Goal: Complete application form: Complete application form

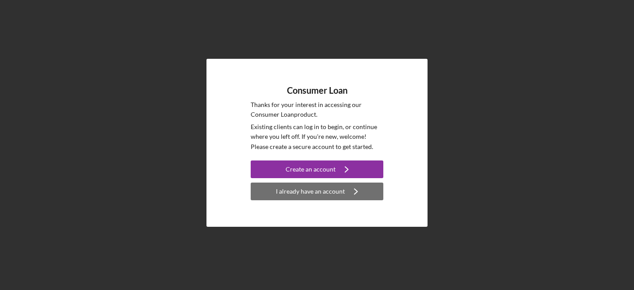
click at [325, 191] on div "I already have an account" at bounding box center [310, 192] width 69 height 18
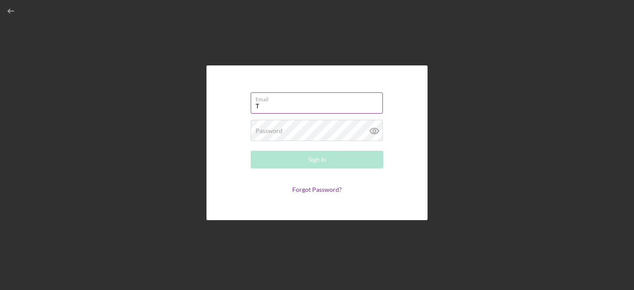
type input "[EMAIL_ADDRESS][DOMAIN_NAME]"
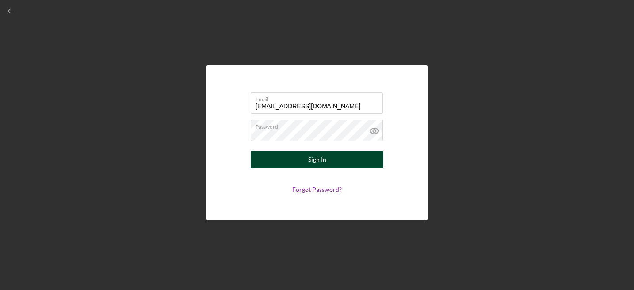
click at [330, 163] on button "Sign In" at bounding box center [317, 160] width 133 height 18
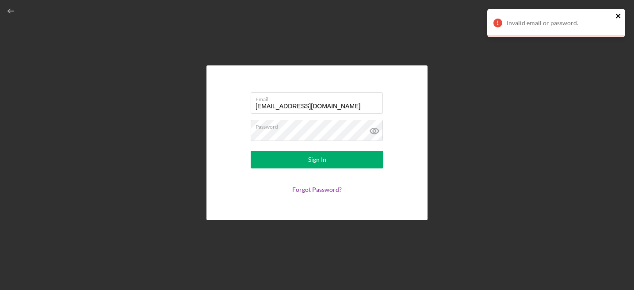
click at [621, 14] on icon "close" at bounding box center [618, 15] width 6 height 7
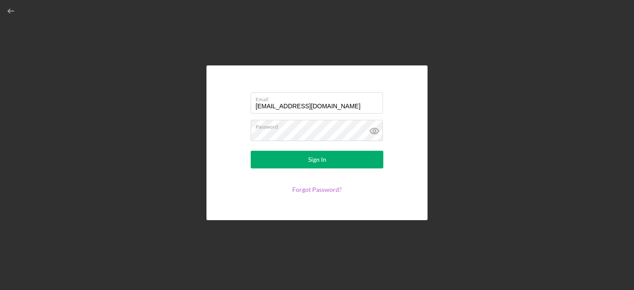
click at [316, 191] on link "Forgot Password?" at bounding box center [317, 190] width 50 height 8
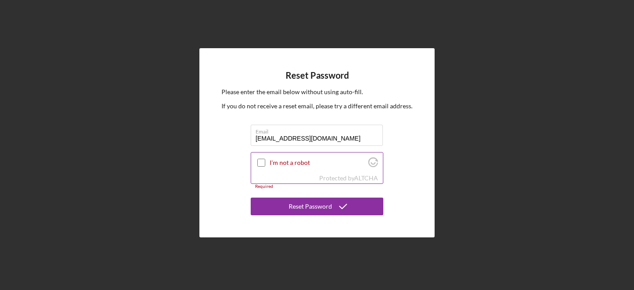
type input "[EMAIL_ADDRESS][DOMAIN_NAME]"
click at [258, 162] on input "I'm not a robot" at bounding box center [261, 163] width 8 height 8
checkbox input "true"
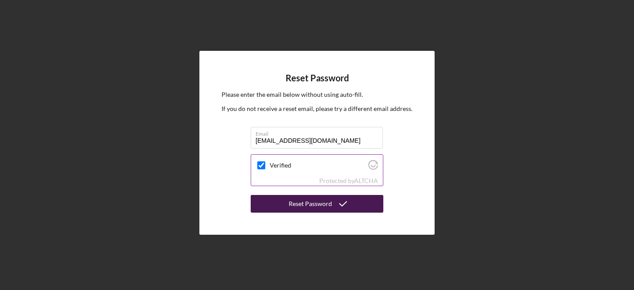
click at [342, 202] on icon "submit" at bounding box center [343, 204] width 22 height 22
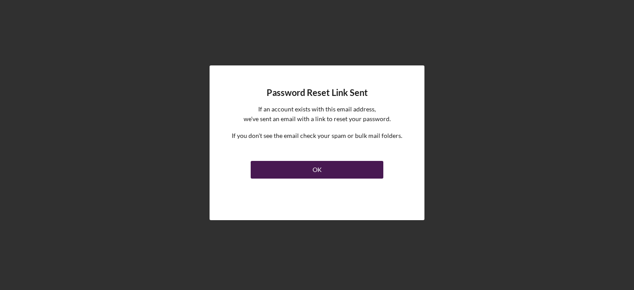
click at [345, 171] on button "OK" at bounding box center [317, 170] width 133 height 18
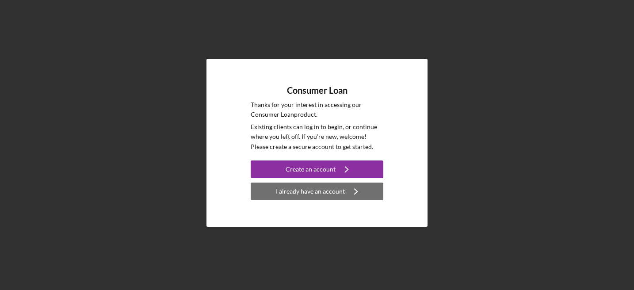
click at [323, 191] on div "I already have an account" at bounding box center [310, 192] width 69 height 18
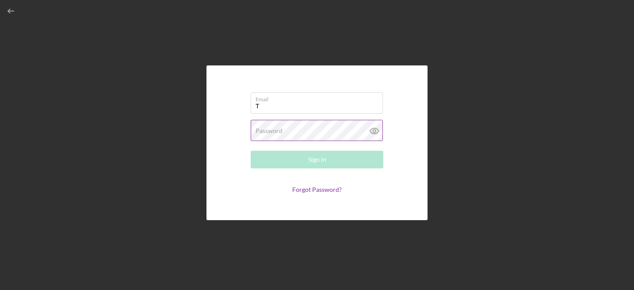
type input "[EMAIL_ADDRESS][DOMAIN_NAME]"
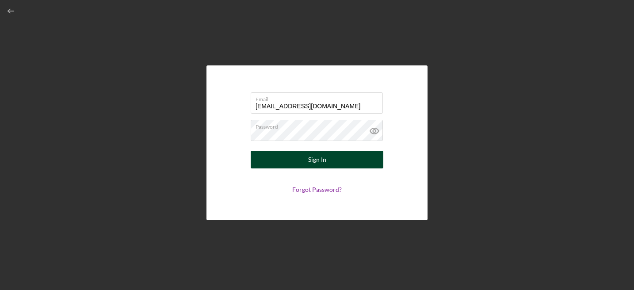
click at [332, 163] on button "Sign In" at bounding box center [317, 160] width 133 height 18
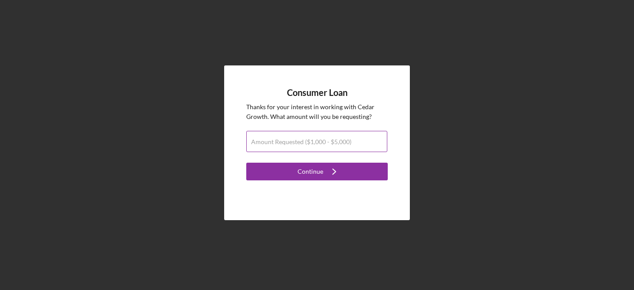
click at [355, 141] on input "Amount Requested ($1,000 - $5,000)" at bounding box center [316, 141] width 141 height 21
click at [266, 145] on input "$250,000" at bounding box center [316, 141] width 141 height 21
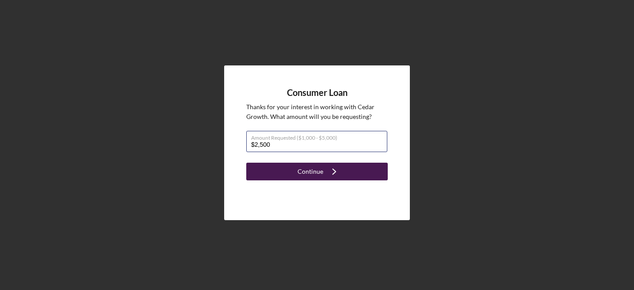
type input "$2,500"
click at [308, 170] on div "Continue" at bounding box center [311, 172] width 26 height 18
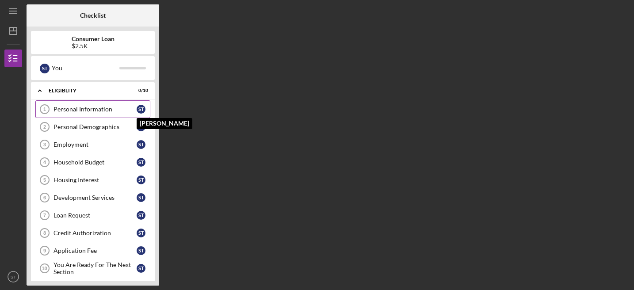
click at [139, 108] on div "S T" at bounding box center [141, 109] width 9 height 9
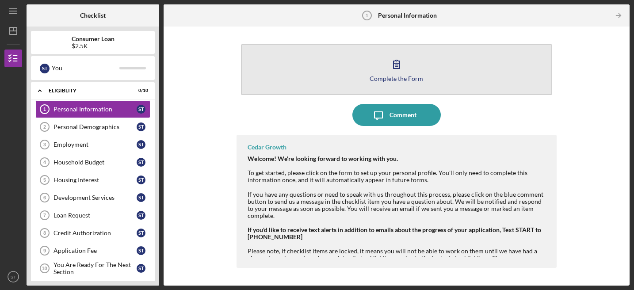
click at [400, 63] on icon "button" at bounding box center [397, 64] width 22 height 22
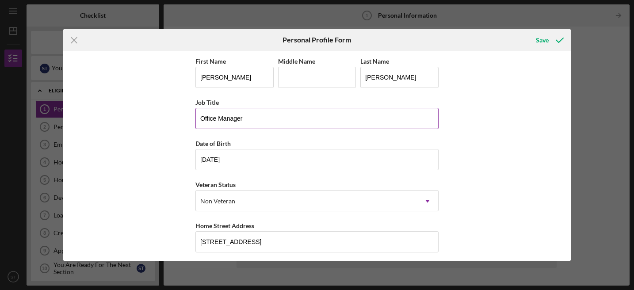
click at [198, 117] on input "Office Manager" at bounding box center [316, 118] width 243 height 21
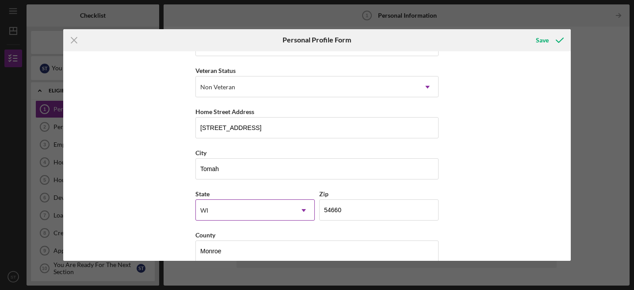
scroll to position [128, 0]
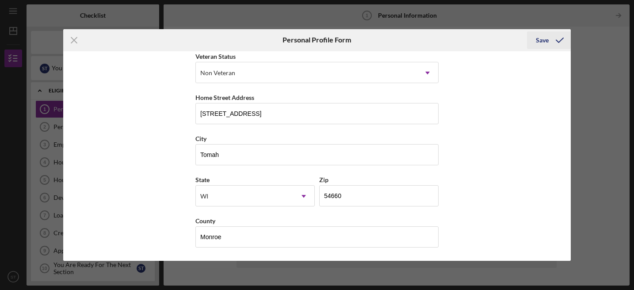
type input "Community Health Office Manager"
click at [556, 40] on polyline "submit" at bounding box center [559, 40] width 7 height 4
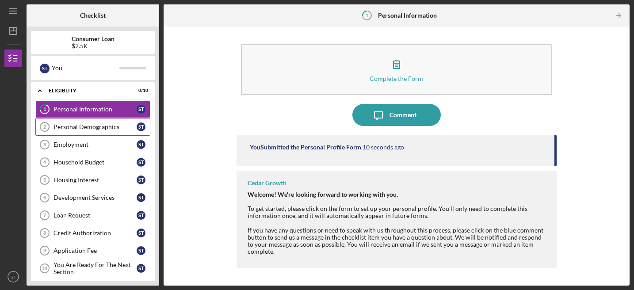
click at [107, 127] on div "Personal Demographics" at bounding box center [94, 126] width 83 height 7
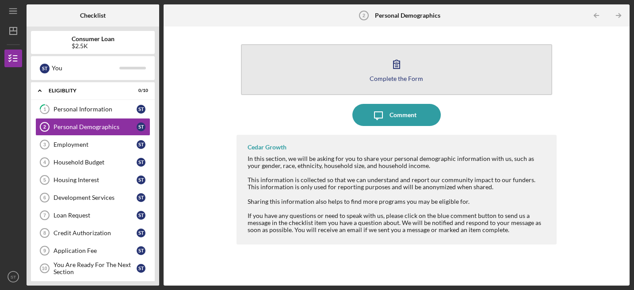
click at [398, 65] on icon "button" at bounding box center [397, 64] width 22 height 22
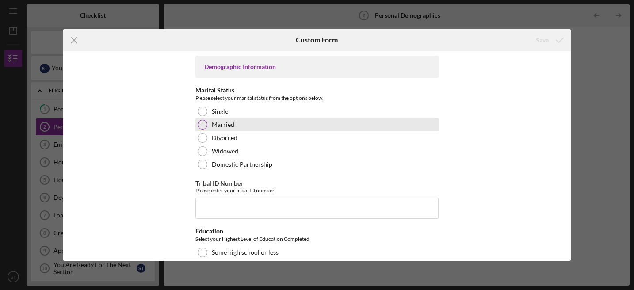
click at [201, 123] on div at bounding box center [203, 125] width 10 height 10
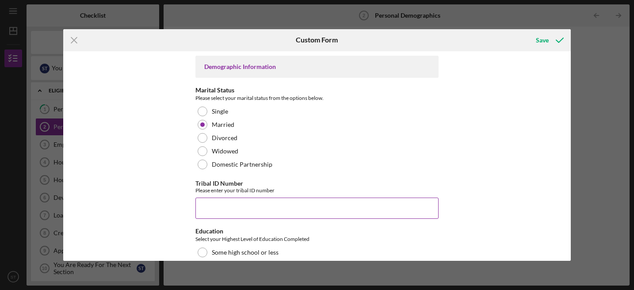
click at [211, 210] on input "Tribal ID Number" at bounding box center [316, 208] width 243 height 21
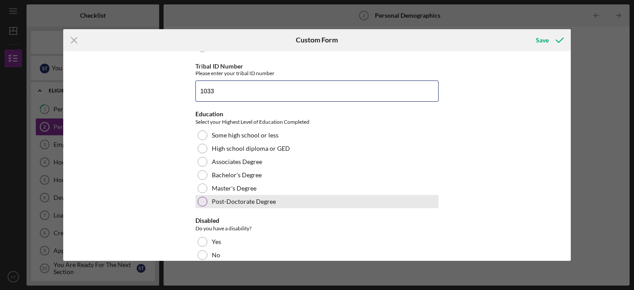
scroll to position [133, 0]
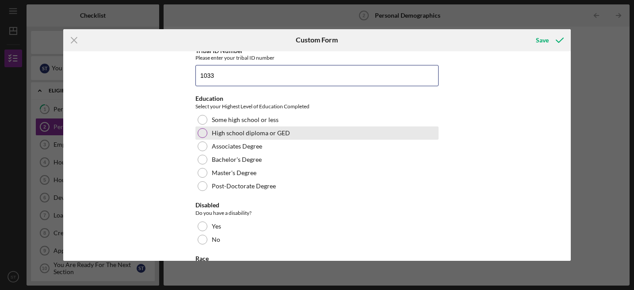
type input "1033"
click at [199, 133] on div at bounding box center [203, 133] width 10 height 10
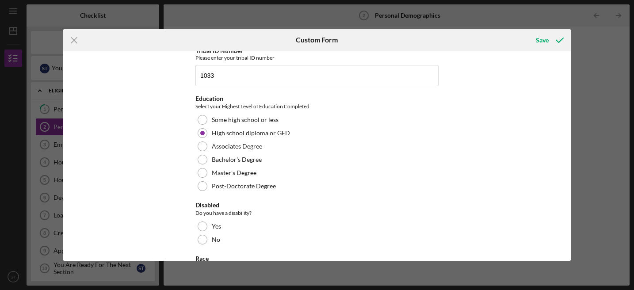
scroll to position [221, 0]
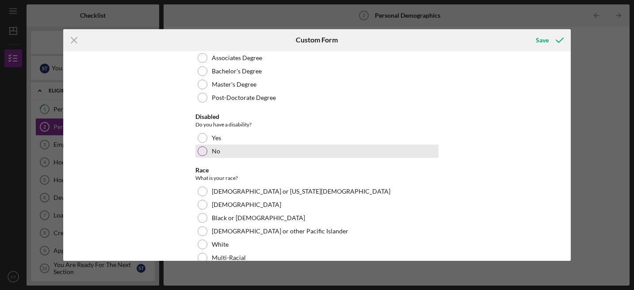
click at [200, 152] on div at bounding box center [203, 151] width 10 height 10
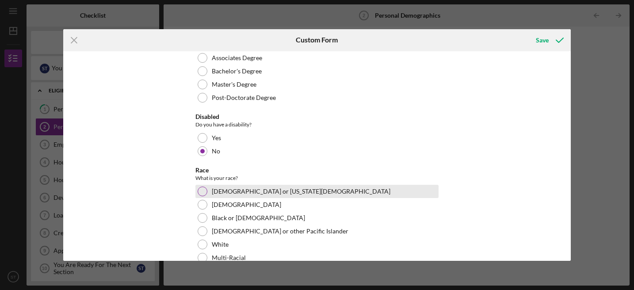
click at [257, 191] on label "[DEMOGRAPHIC_DATA] or [US_STATE][DEMOGRAPHIC_DATA]" at bounding box center [301, 191] width 179 height 7
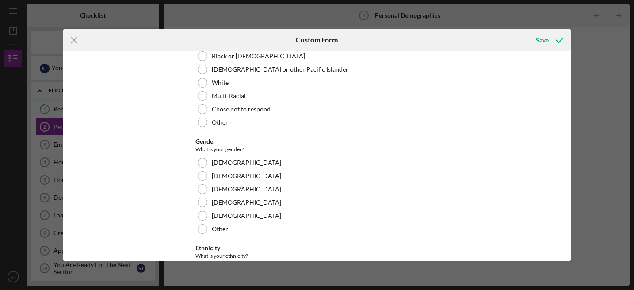
scroll to position [398, 0]
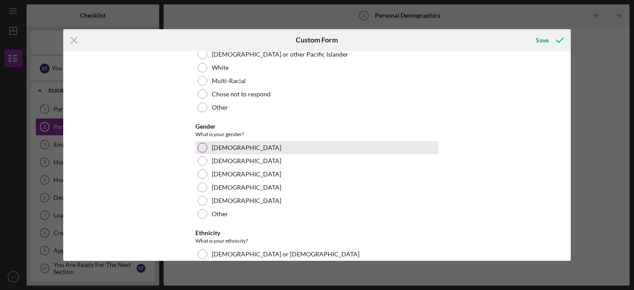
click at [219, 148] on label "[DEMOGRAPHIC_DATA]" at bounding box center [246, 147] width 69 height 7
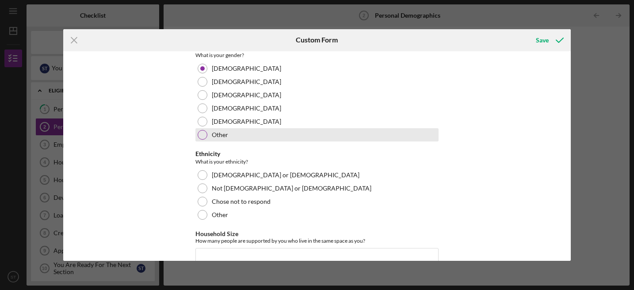
scroll to position [486, 0]
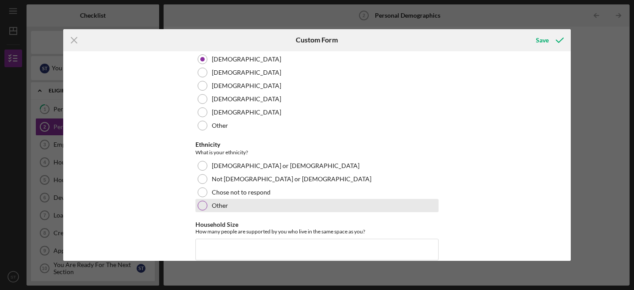
click at [199, 204] on div at bounding box center [203, 206] width 10 height 10
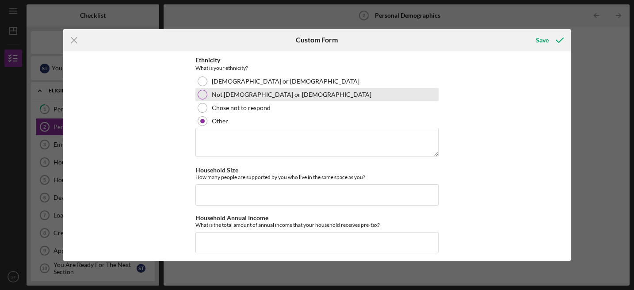
scroll to position [575, 0]
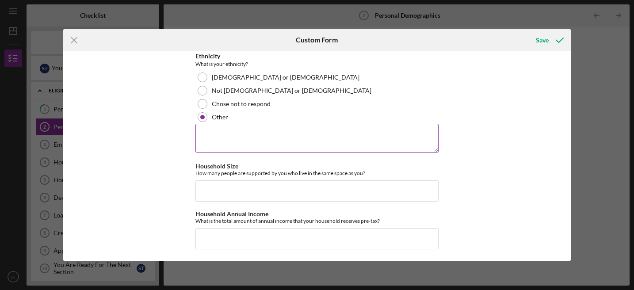
click at [201, 134] on textarea at bounding box center [316, 138] width 243 height 28
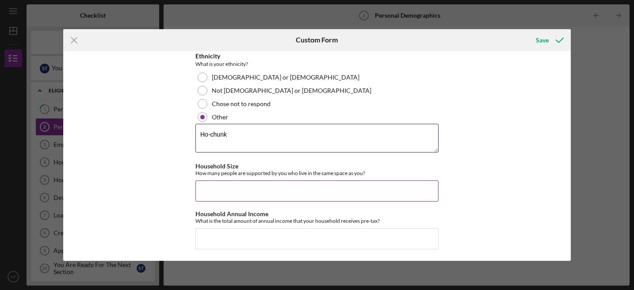
type textarea "Ho-chunk"
click at [211, 187] on input "Household Size" at bounding box center [316, 190] width 243 height 21
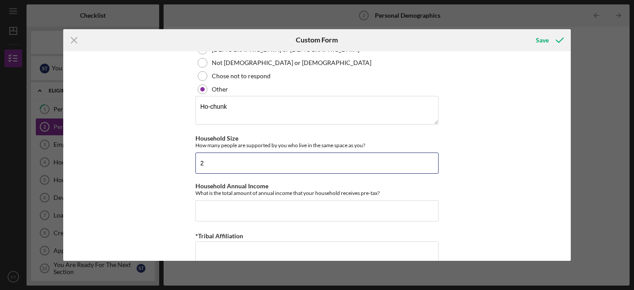
scroll to position [618, 0]
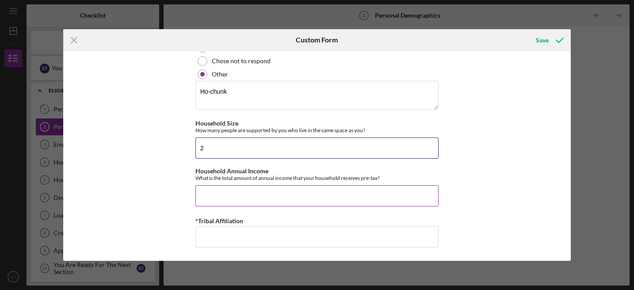
type input "2"
click at [204, 195] on input "Household Annual Income" at bounding box center [316, 195] width 243 height 21
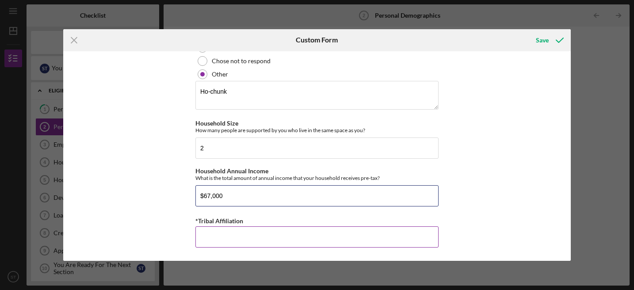
type input "$67,000"
click at [223, 239] on input "*Tribal Affiliation" at bounding box center [316, 236] width 243 height 21
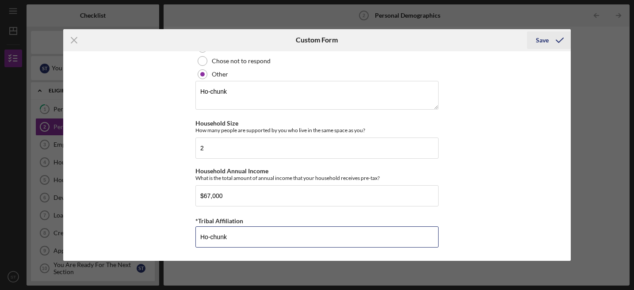
type input "Ho-chunk"
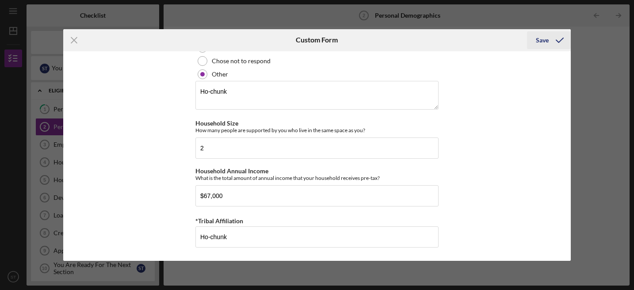
click at [546, 40] on div "Save" at bounding box center [542, 40] width 13 height 18
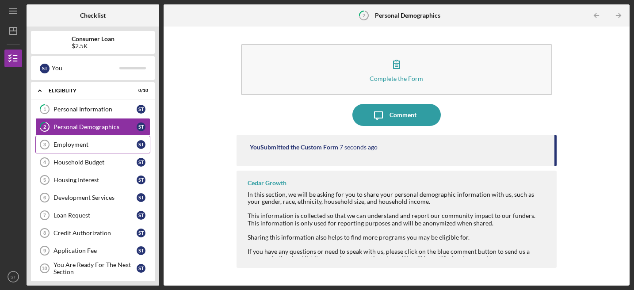
click at [86, 146] on div "Employment" at bounding box center [94, 144] width 83 height 7
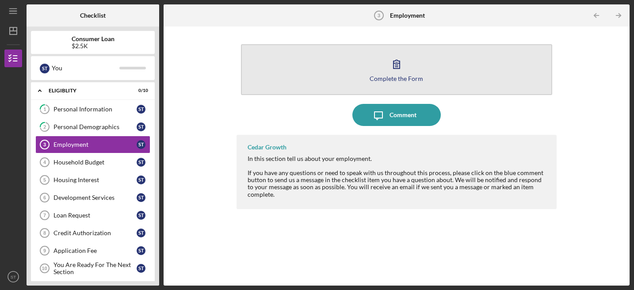
click at [397, 67] on icon "button" at bounding box center [397, 64] width 6 height 8
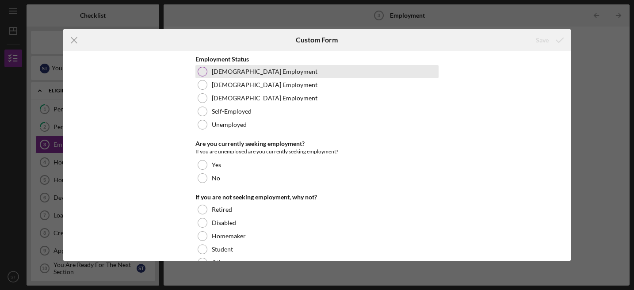
click at [202, 68] on div at bounding box center [203, 72] width 10 height 10
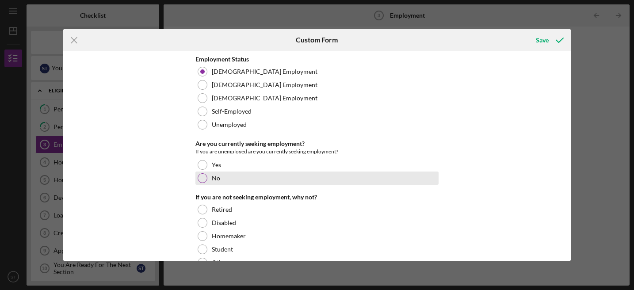
click at [201, 179] on div at bounding box center [203, 178] width 10 height 10
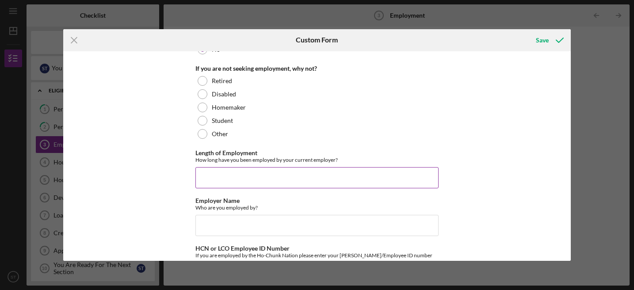
scroll to position [133, 0]
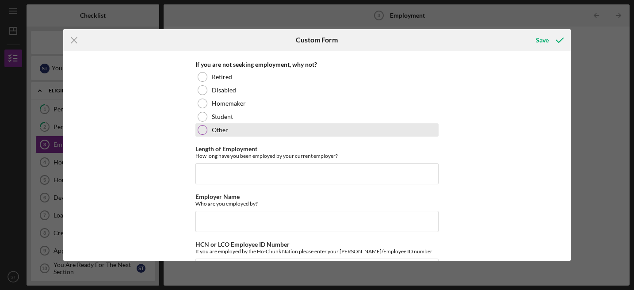
click at [200, 132] on div at bounding box center [203, 130] width 10 height 10
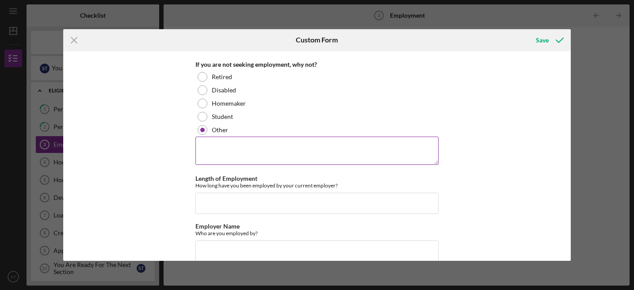
click at [203, 150] on textarea at bounding box center [316, 151] width 243 height 28
click at [229, 145] on textarea "Still emplooyed full-time" at bounding box center [316, 151] width 243 height 28
click at [269, 148] on textarea "Still employed full-time" at bounding box center [316, 151] width 243 height 28
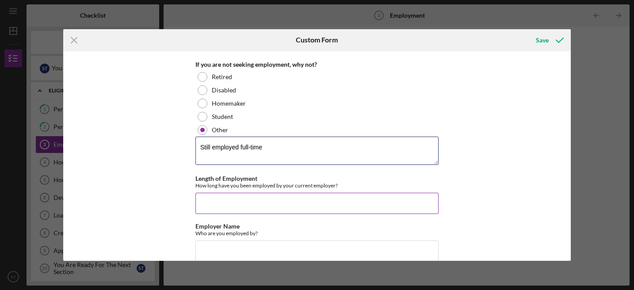
type textarea "Still employed full-time"
click at [226, 202] on input "Length of Employment" at bounding box center [316, 203] width 243 height 21
type input "29+ years"
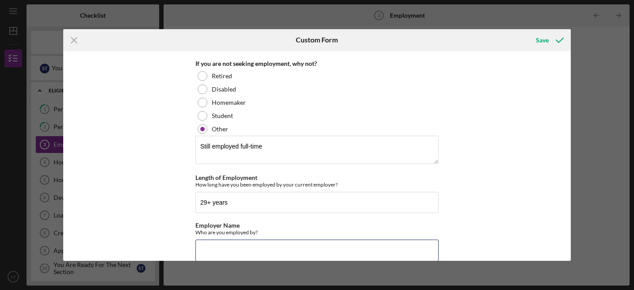
scroll to position [195, 0]
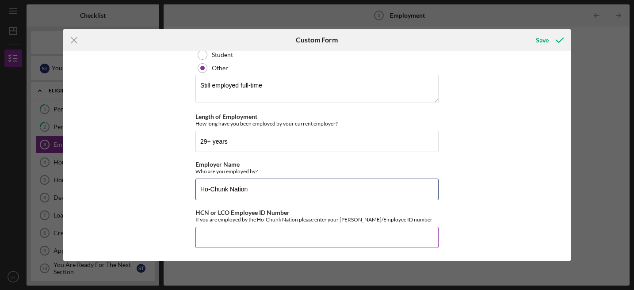
type input "Ho-Chunk Nation"
click at [213, 241] on input "HCN or LCO Employee ID Number" at bounding box center [316, 237] width 243 height 21
type input "951"
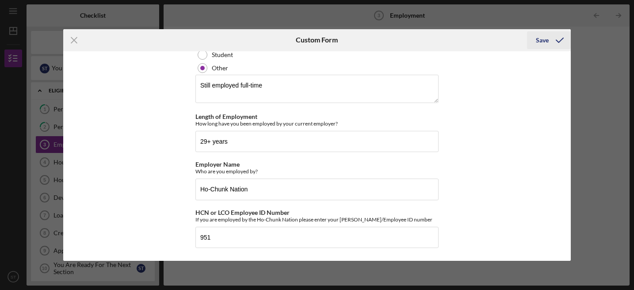
click at [562, 39] on polyline "submit" at bounding box center [559, 40] width 7 height 4
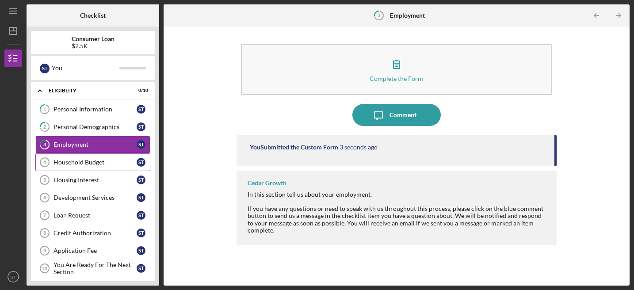
click at [104, 164] on div "Household Budget" at bounding box center [94, 162] width 83 height 7
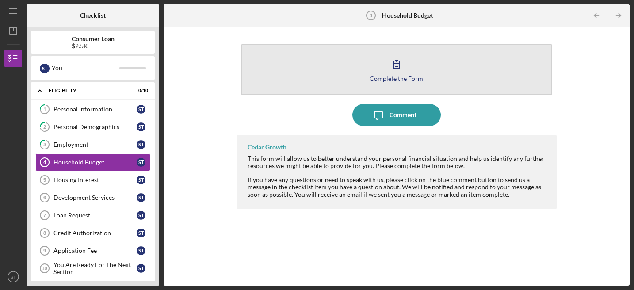
click at [397, 65] on icon "button" at bounding box center [397, 64] width 22 height 22
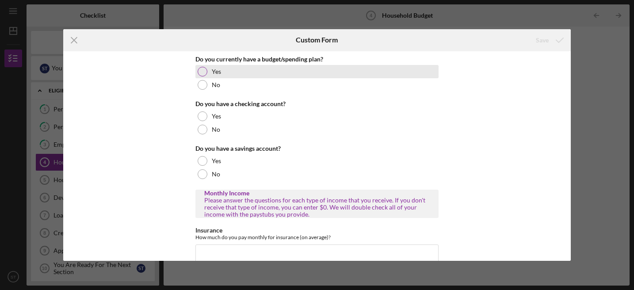
click at [199, 70] on div at bounding box center [203, 72] width 10 height 10
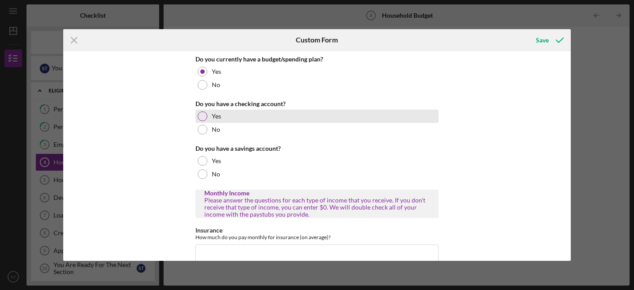
click at [200, 115] on div at bounding box center [203, 116] width 10 height 10
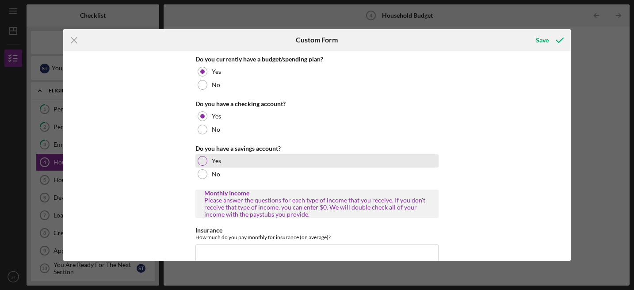
click at [203, 160] on div at bounding box center [203, 161] width 10 height 10
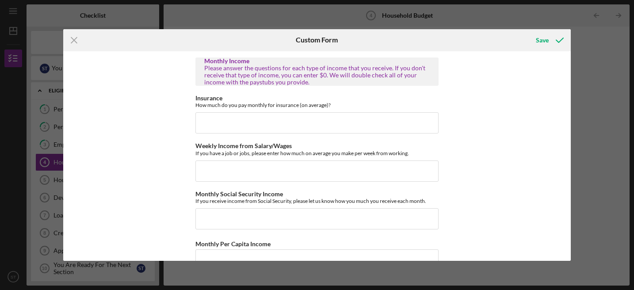
scroll to position [133, 0]
click at [208, 120] on input "Insurance" at bounding box center [316, 122] width 243 height 21
type input "$0"
click at [203, 171] on input "Weekly Income from Salary/Wages" at bounding box center [316, 170] width 243 height 21
drag, startPoint x: 206, startPoint y: 123, endPoint x: 195, endPoint y: 122, distance: 11.5
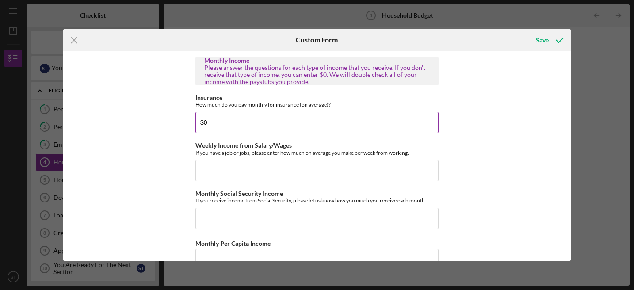
click at [195, 122] on input "$0" at bounding box center [316, 122] width 243 height 21
type input "$12.91"
type input "$796.82"
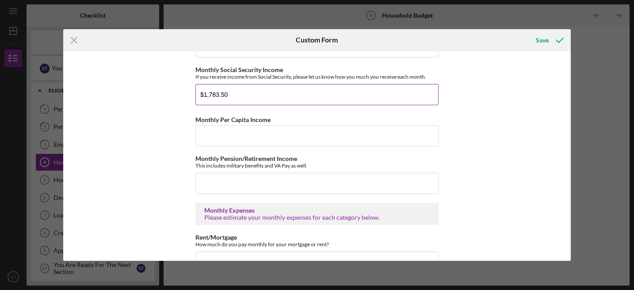
scroll to position [265, 0]
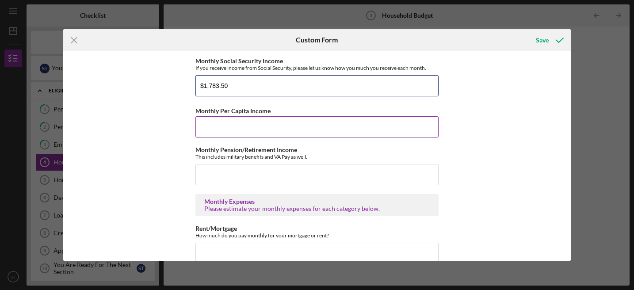
type input "$1,783.50"
click at [200, 128] on input "Monthly Per Capita Income" at bounding box center [316, 126] width 243 height 21
type input "$1,000"
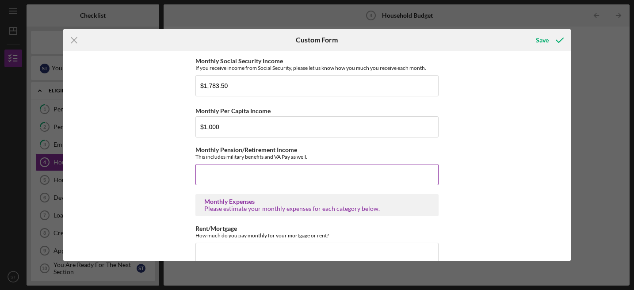
click at [285, 172] on input "Monthly Pension/Retirement Income" at bounding box center [316, 174] width 243 height 21
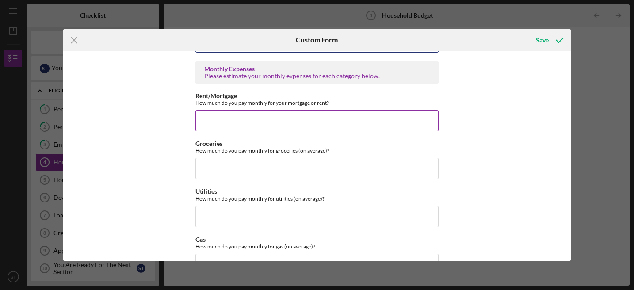
type input "$0"
click at [213, 118] on input "Rent/Mortgage" at bounding box center [316, 120] width 243 height 21
type input "$0"
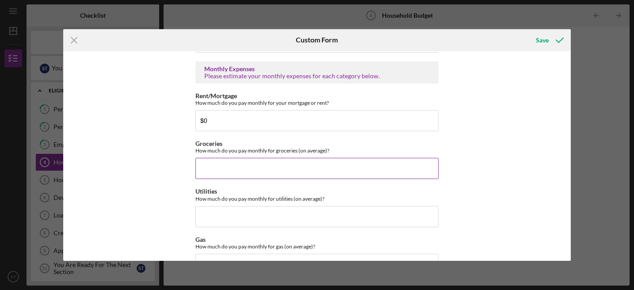
click at [202, 170] on input "Groceries" at bounding box center [316, 168] width 243 height 21
type input "$160"
click at [312, 225] on input "Utilities" at bounding box center [316, 216] width 243 height 21
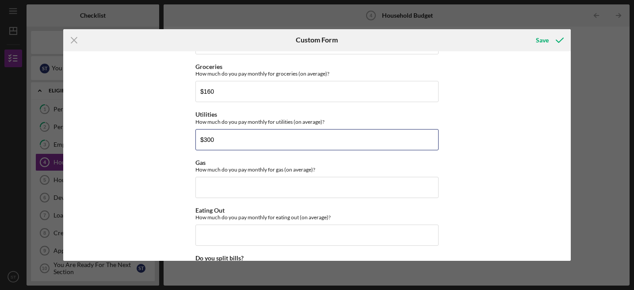
scroll to position [486, 0]
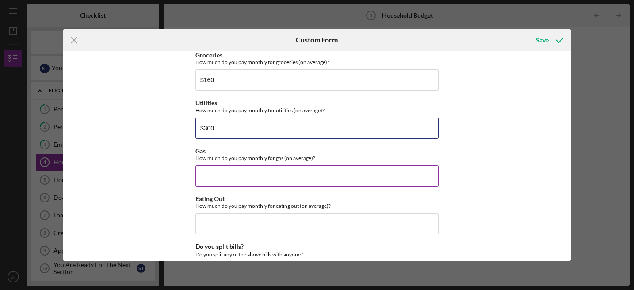
type input "$300"
click at [212, 176] on input "Gas" at bounding box center [316, 175] width 243 height 21
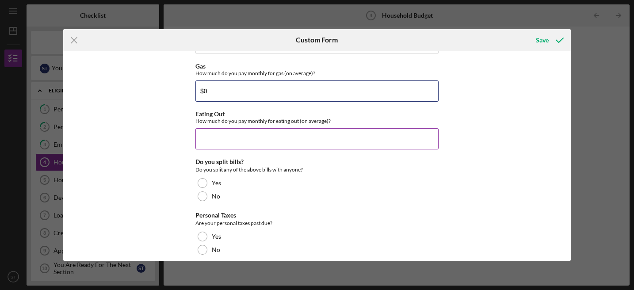
scroll to position [575, 0]
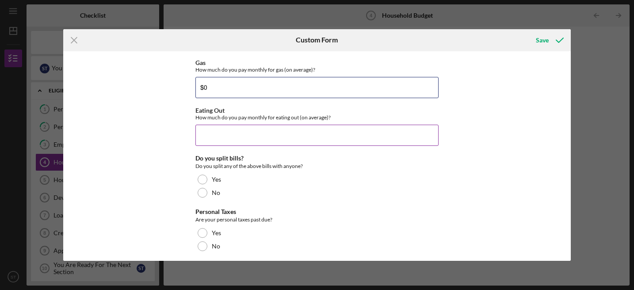
type input "$0"
click at [205, 134] on input "Eating Out" at bounding box center [316, 135] width 243 height 21
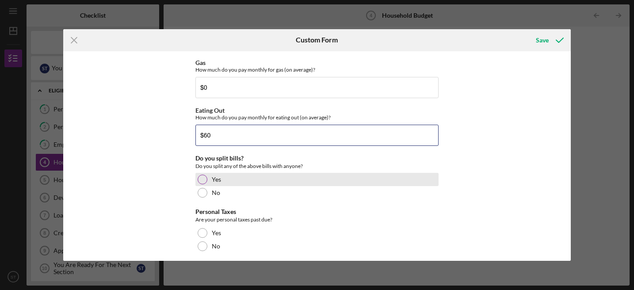
type input "$60"
click at [200, 179] on div at bounding box center [203, 180] width 10 height 10
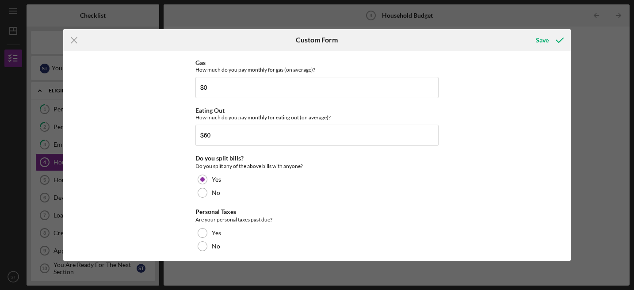
scroll to position [619, 0]
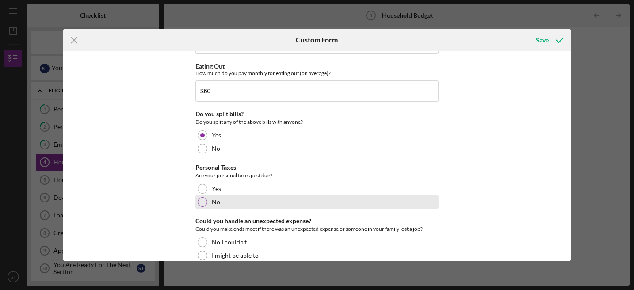
click at [200, 202] on div at bounding box center [203, 202] width 10 height 10
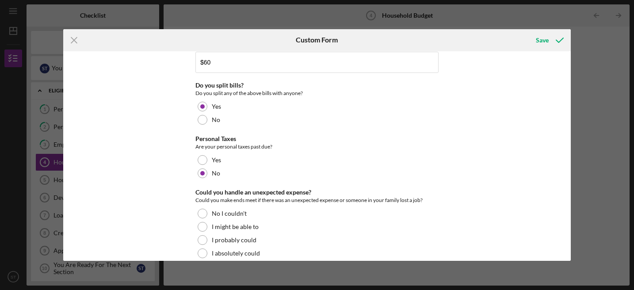
scroll to position [660, 0]
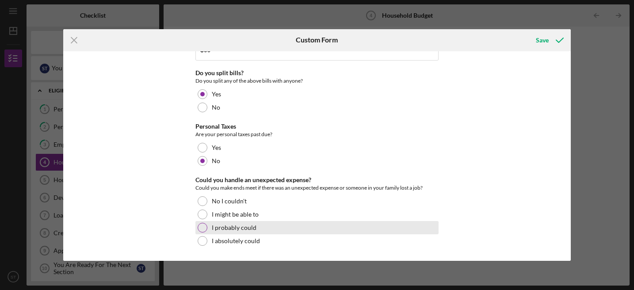
click at [202, 228] on div at bounding box center [203, 228] width 10 height 10
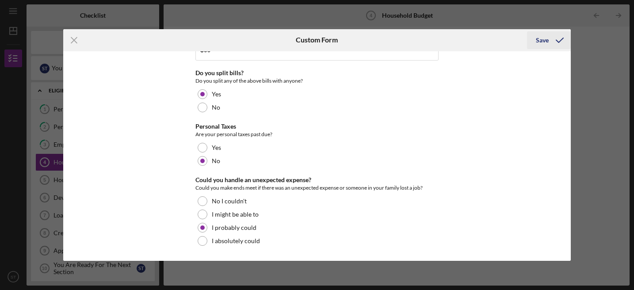
click at [559, 37] on icon "submit" at bounding box center [560, 40] width 22 height 22
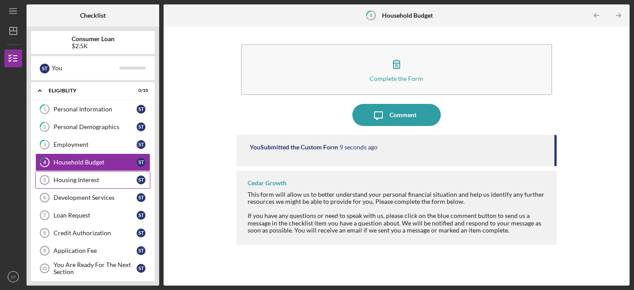
click at [99, 184] on link "Housing Interest 5 Housing Interest S T" at bounding box center [92, 180] width 115 height 18
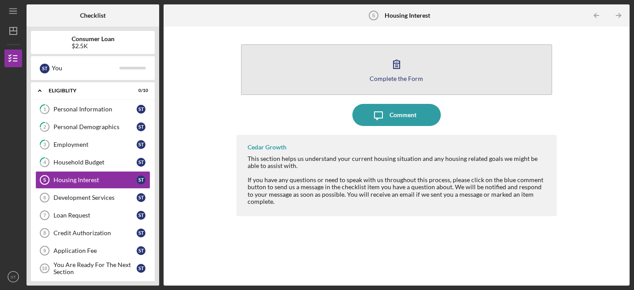
click at [395, 63] on icon "button" at bounding box center [397, 64] width 6 height 8
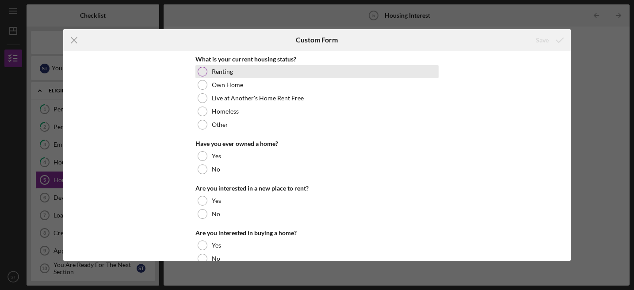
click at [201, 71] on div at bounding box center [203, 72] width 10 height 10
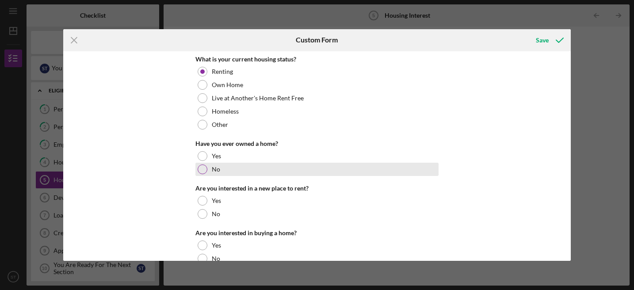
click at [198, 167] on div at bounding box center [203, 169] width 10 height 10
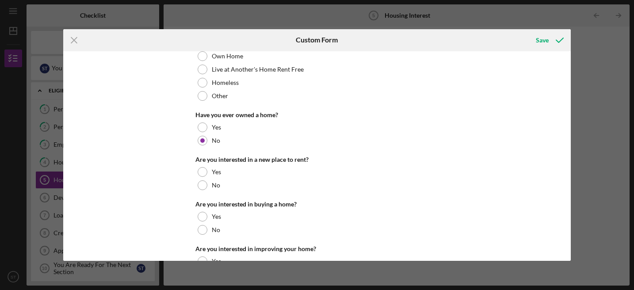
scroll to position [44, 0]
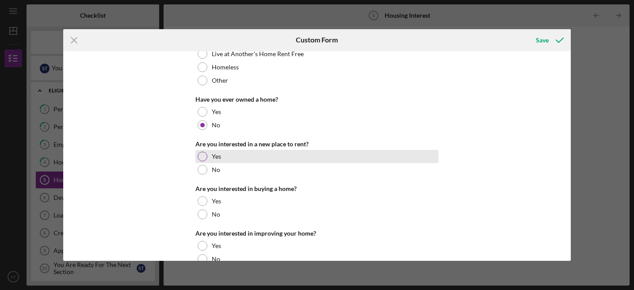
click at [200, 157] on div at bounding box center [203, 157] width 10 height 10
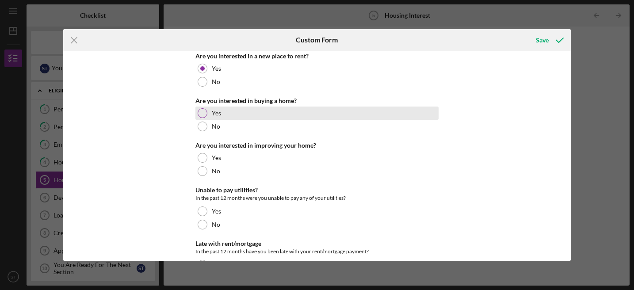
scroll to position [133, 0]
click at [203, 111] on div at bounding box center [203, 113] width 10 height 10
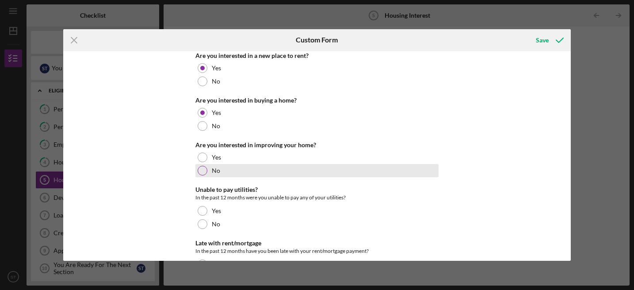
click at [203, 172] on div at bounding box center [203, 171] width 10 height 10
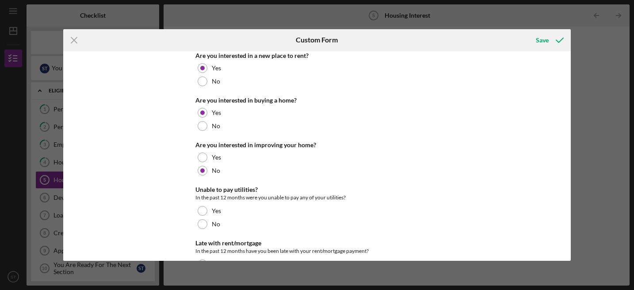
scroll to position [177, 0]
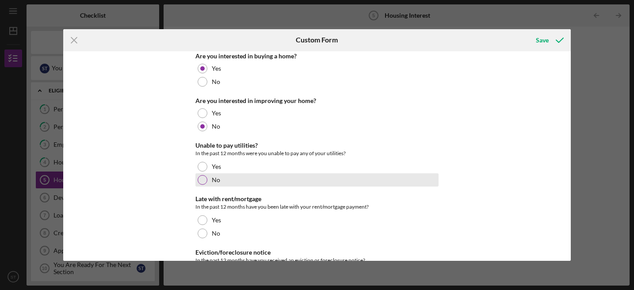
click at [204, 180] on div at bounding box center [203, 180] width 10 height 10
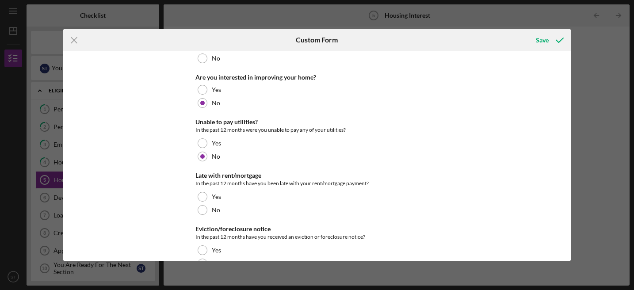
scroll to position [223, 0]
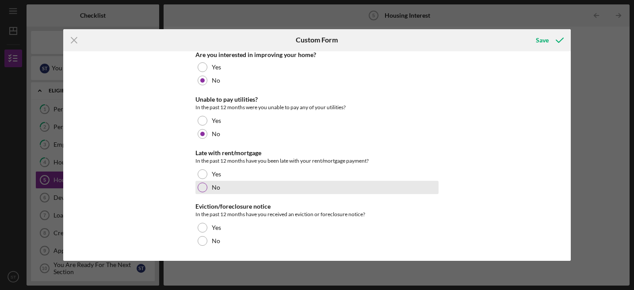
click at [201, 186] on div at bounding box center [203, 188] width 10 height 10
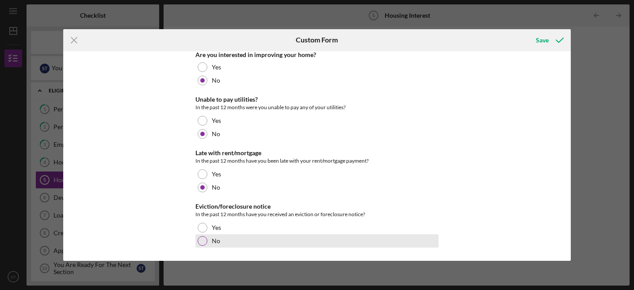
click at [200, 242] on div at bounding box center [203, 241] width 10 height 10
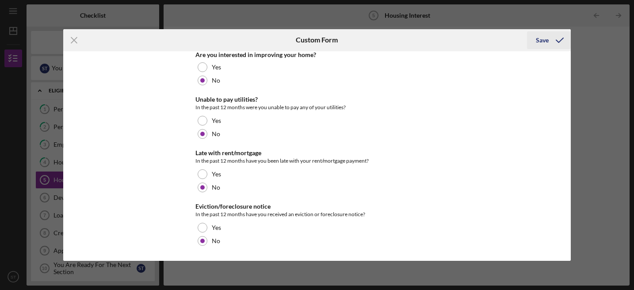
click at [550, 42] on icon "submit" at bounding box center [560, 40] width 22 height 22
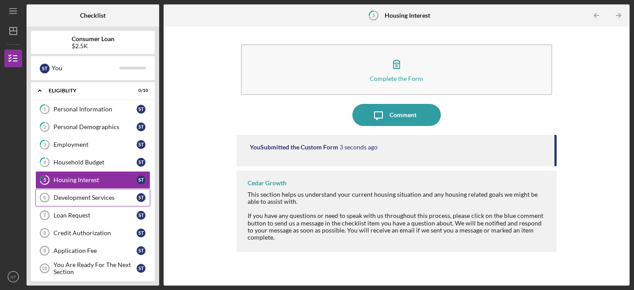
click at [93, 197] on div "Development Services" at bounding box center [94, 197] width 83 height 7
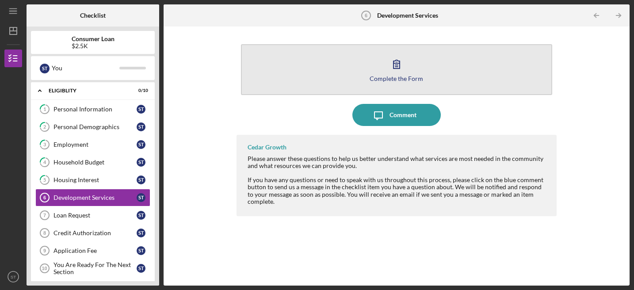
click at [394, 66] on icon "button" at bounding box center [397, 64] width 6 height 8
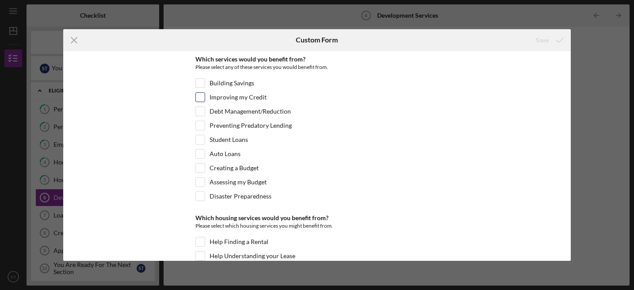
click at [197, 96] on input "Improving my Credit" at bounding box center [200, 97] width 9 height 9
checkbox input "true"
click at [198, 114] on input "Debt Management/Reduction" at bounding box center [200, 111] width 9 height 9
checkbox input "true"
click at [202, 182] on input "Assessing my Budget" at bounding box center [200, 182] width 9 height 9
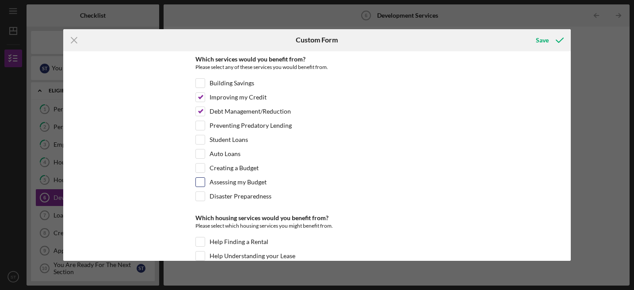
checkbox input "true"
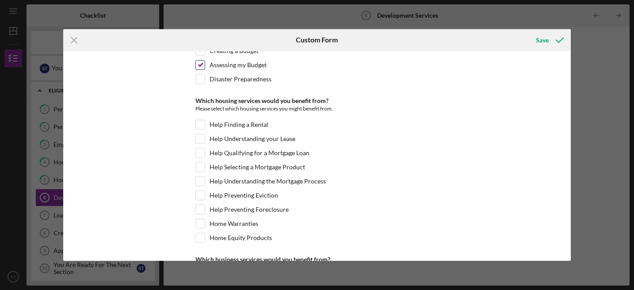
scroll to position [133, 0]
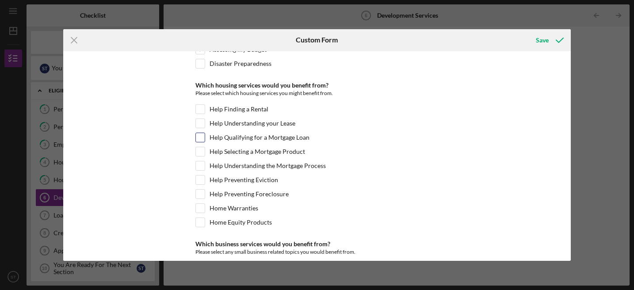
click at [202, 138] on input "Help Qualifying for a Mortgage Loan" at bounding box center [200, 137] width 9 height 9
checkbox input "true"
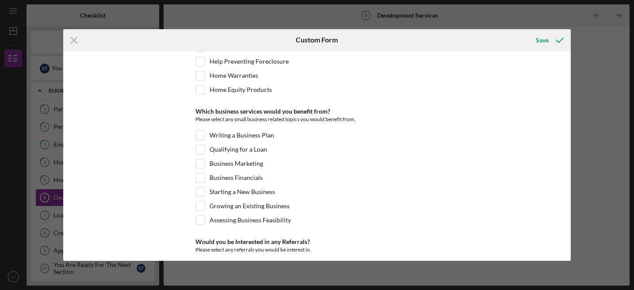
scroll to position [309, 0]
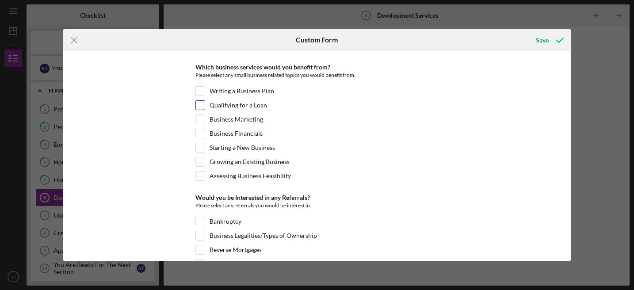
click at [198, 105] on input "Qualifying for a Loan" at bounding box center [200, 105] width 9 height 9
checkbox input "true"
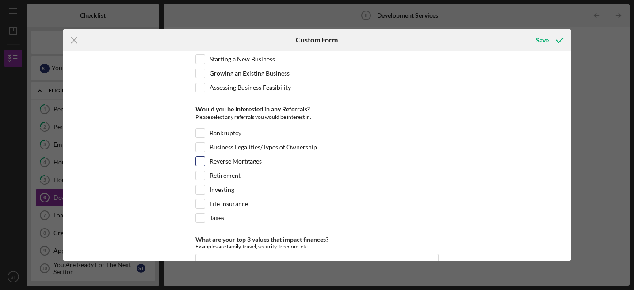
scroll to position [442, 0]
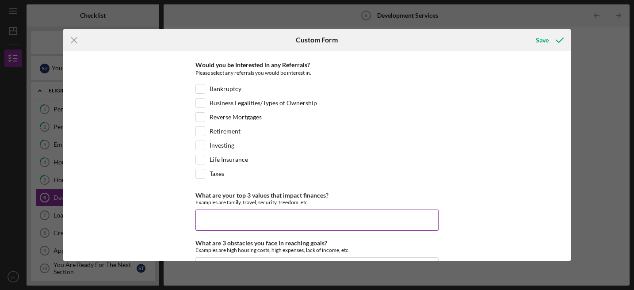
click at [203, 214] on input "What are your top 3 values that impact finances?" at bounding box center [316, 220] width 243 height 21
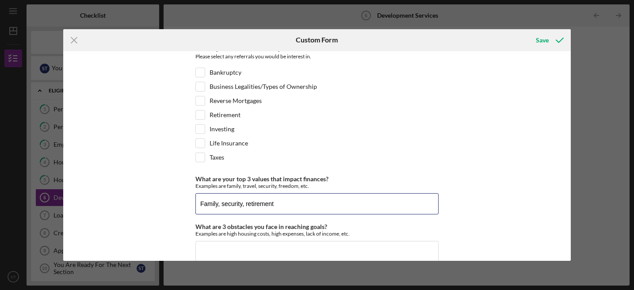
scroll to position [473, 0]
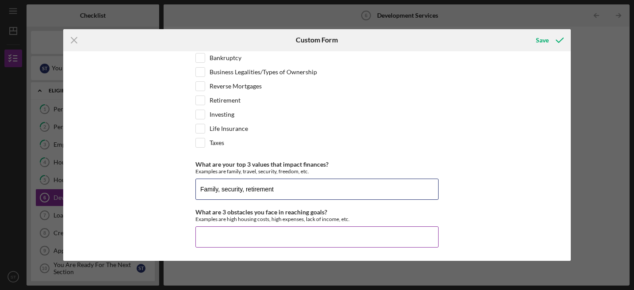
type input "Family, security, retirement"
click at [209, 239] on input "What are 3 obstacles you face in reaching goals?" at bounding box center [316, 236] width 243 height 21
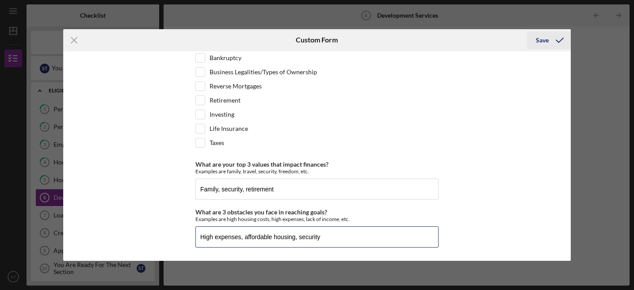
type input "High expenses, affordable housing, security"
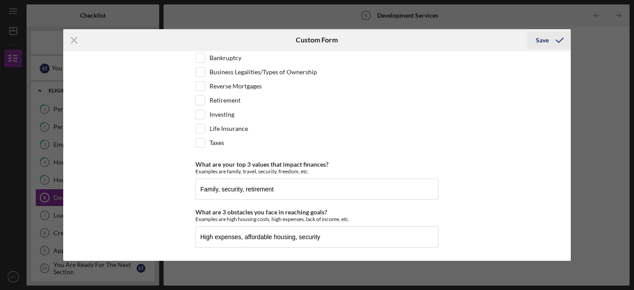
click at [546, 39] on div "Save" at bounding box center [542, 40] width 13 height 18
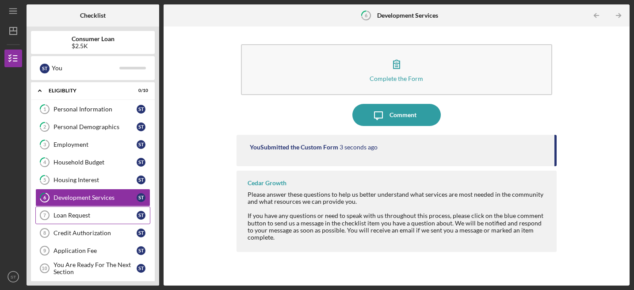
click at [115, 218] on div "Loan Request" at bounding box center [94, 215] width 83 height 7
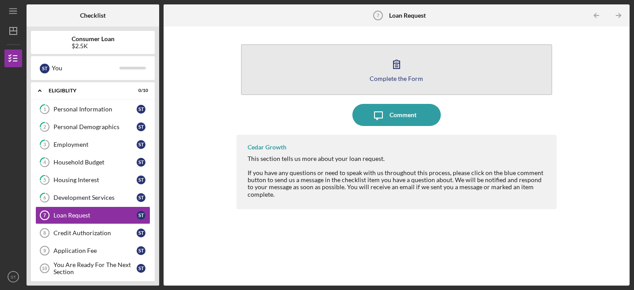
click at [400, 65] on icon "button" at bounding box center [397, 64] width 22 height 22
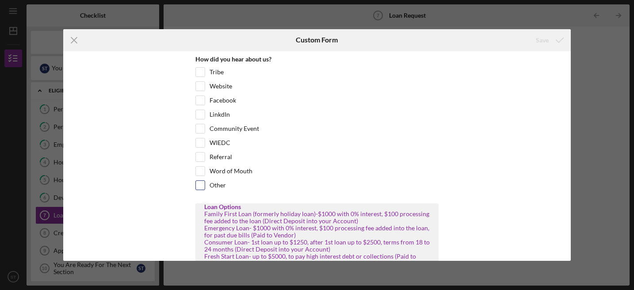
click at [200, 185] on input "Other" at bounding box center [200, 185] width 9 height 9
checkbox input "true"
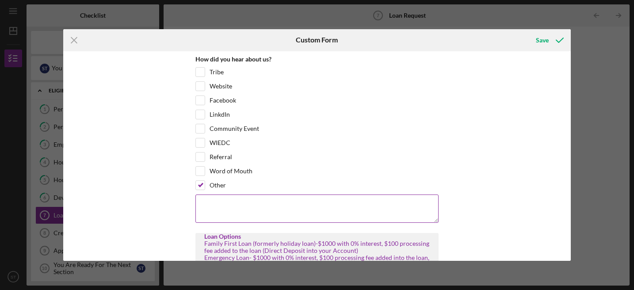
click at [215, 206] on textarea at bounding box center [316, 209] width 243 height 28
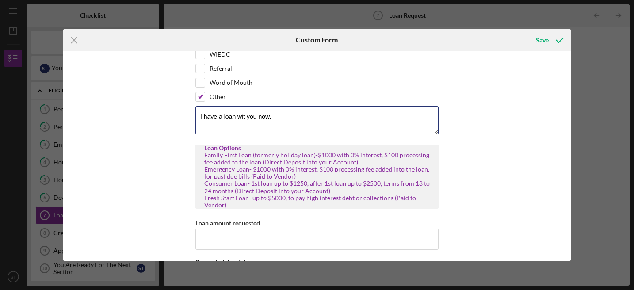
scroll to position [133, 0]
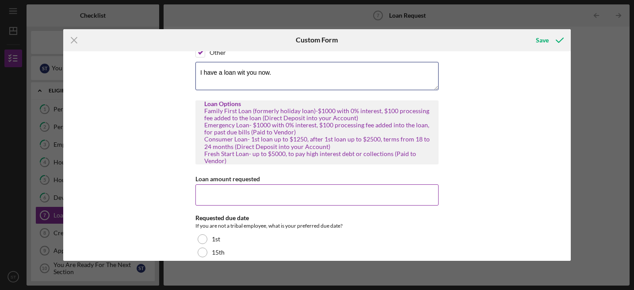
type textarea "I have a loan wit you now."
click at [226, 192] on input "Loan amount requested" at bounding box center [316, 194] width 243 height 21
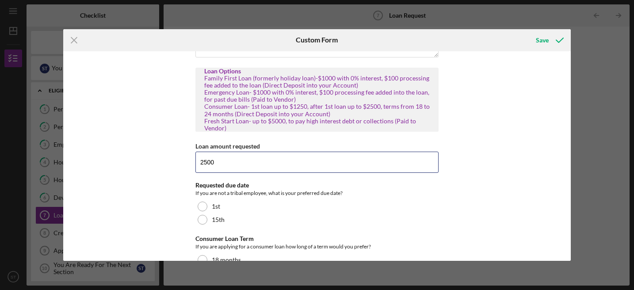
scroll to position [211, 0]
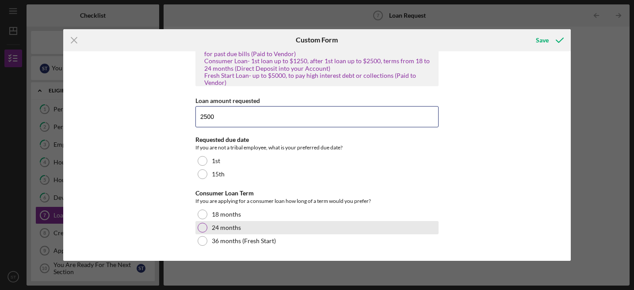
type input "2500"
click at [202, 230] on div at bounding box center [203, 228] width 10 height 10
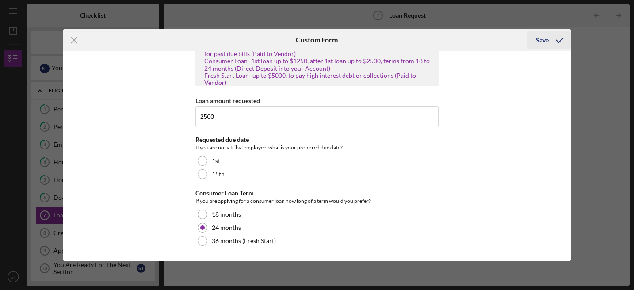
click at [560, 41] on polyline "submit" at bounding box center [559, 40] width 7 height 4
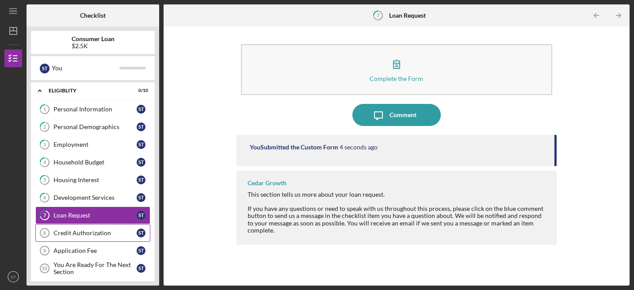
click at [122, 230] on div "Credit Authorization" at bounding box center [94, 232] width 83 height 7
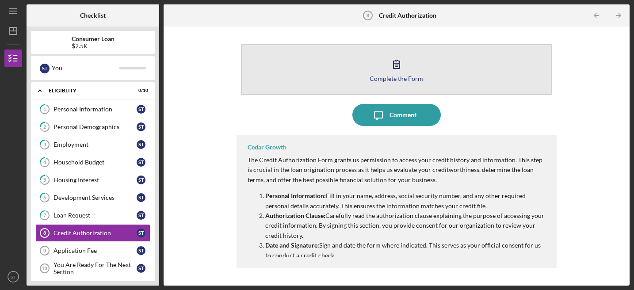
click at [398, 66] on icon "button" at bounding box center [397, 64] width 22 height 22
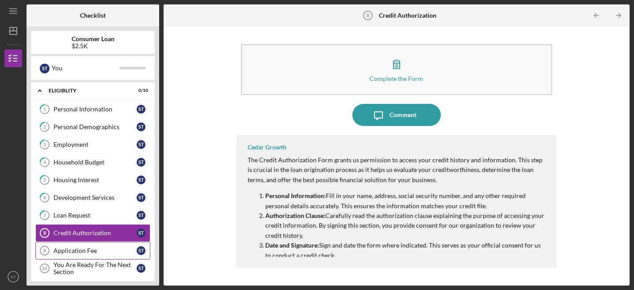
click at [68, 247] on div "Application Fee" at bounding box center [94, 250] width 83 height 7
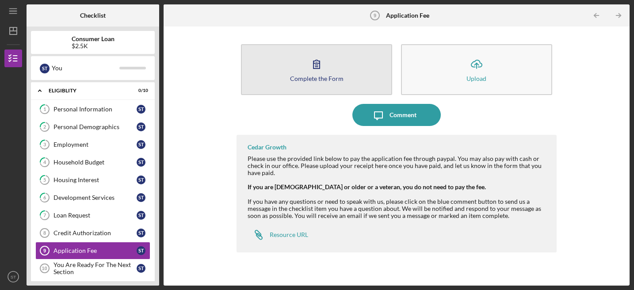
click at [340, 67] on button "Complete the Form Form" at bounding box center [316, 69] width 151 height 51
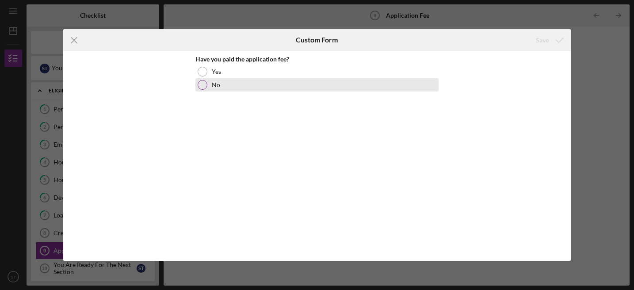
click at [203, 84] on div at bounding box center [203, 85] width 10 height 10
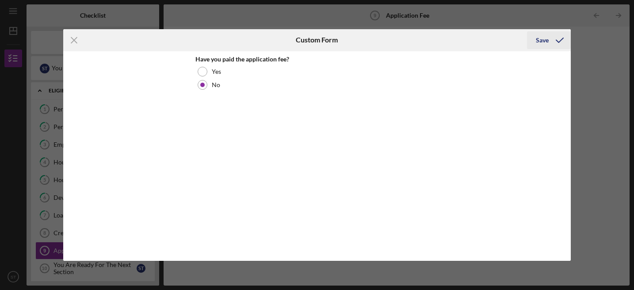
click at [561, 40] on polyline "submit" at bounding box center [559, 40] width 7 height 4
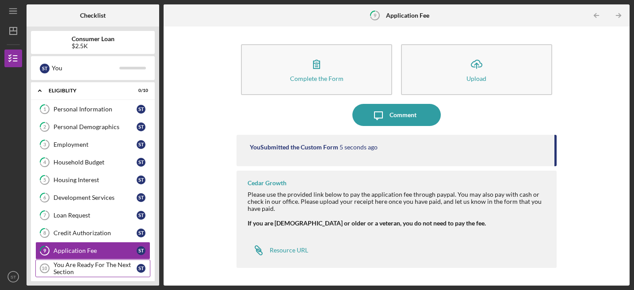
click at [82, 265] on div "You Are Ready For The Next Section" at bounding box center [94, 268] width 83 height 14
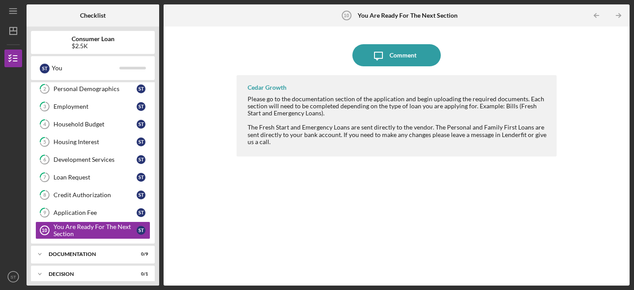
scroll to position [84, 0]
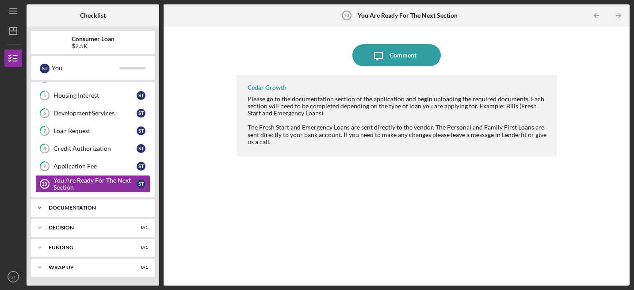
click at [137, 210] on div "Documentation" at bounding box center [96, 207] width 95 height 5
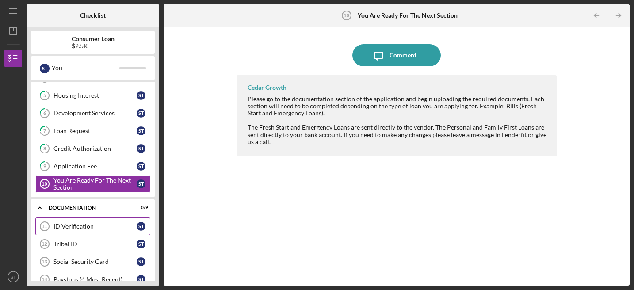
click at [101, 224] on div "ID Verification" at bounding box center [94, 226] width 83 height 7
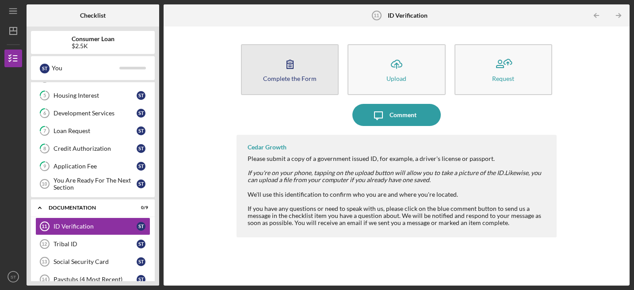
click at [308, 70] on button "Complete the Form Form" at bounding box center [290, 69] width 98 height 51
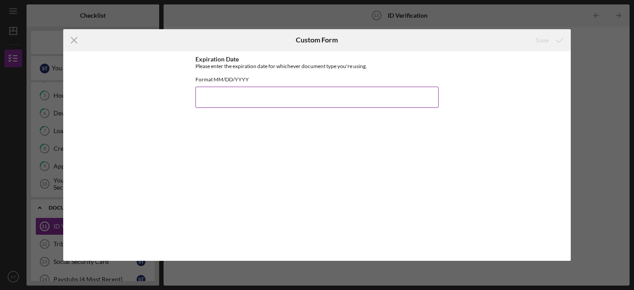
click at [206, 104] on input "Expiration Date" at bounding box center [316, 97] width 243 height 21
type input "[DATE]"
click at [555, 38] on icon "submit" at bounding box center [560, 40] width 22 height 22
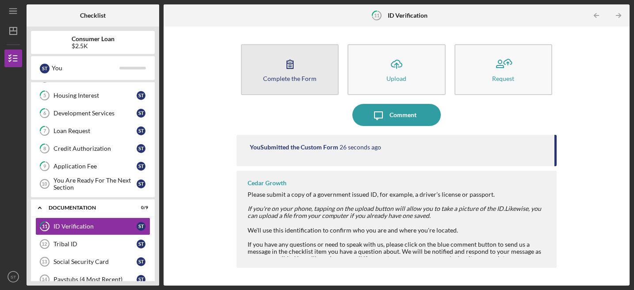
click at [292, 68] on icon "button" at bounding box center [290, 64] width 22 height 22
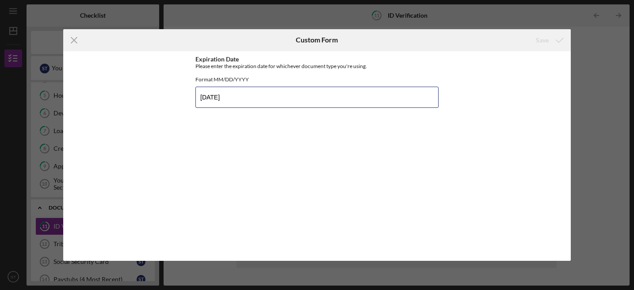
drag, startPoint x: 237, startPoint y: 104, endPoint x: 183, endPoint y: 100, distance: 53.6
click at [183, 100] on div "Expiration Date Please enter the expiration date for whichever document type yo…" at bounding box center [316, 156] width 507 height 210
click at [200, 102] on input "DL/T512-7924-9945-02" at bounding box center [316, 97] width 243 height 21
click at [282, 105] on input "WI DL/T512-7924-9945-02" at bounding box center [316, 97] width 243 height 21
type input "WI DL/T512-7924-9945-02 [DATE]"
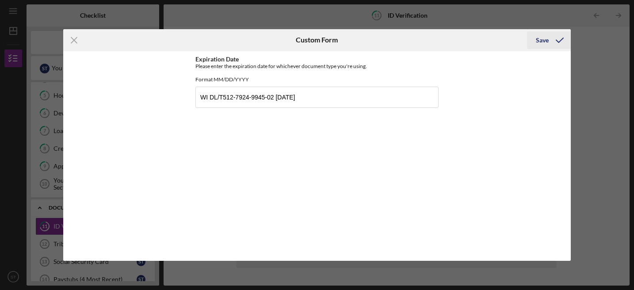
click at [558, 39] on icon "submit" at bounding box center [560, 40] width 22 height 22
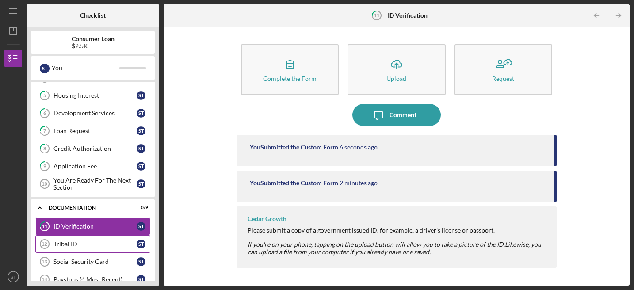
click at [116, 243] on div "Tribal ID" at bounding box center [94, 244] width 83 height 7
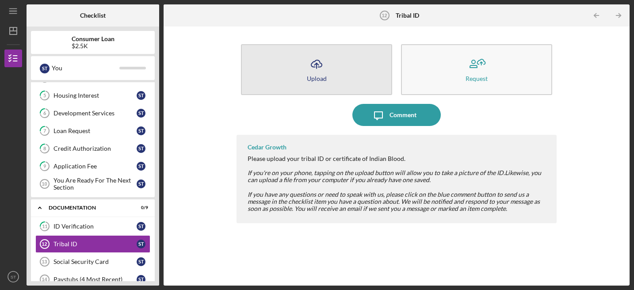
click at [320, 68] on icon "Icon/Upload" at bounding box center [317, 64] width 22 height 22
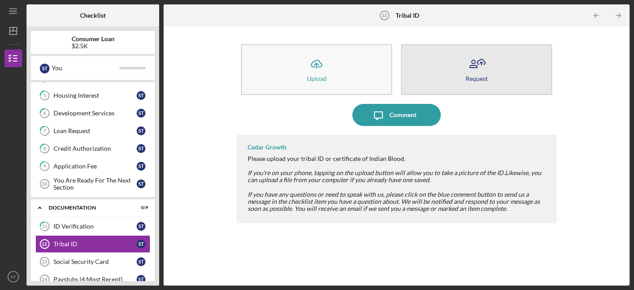
click at [475, 69] on icon "button" at bounding box center [477, 64] width 22 height 22
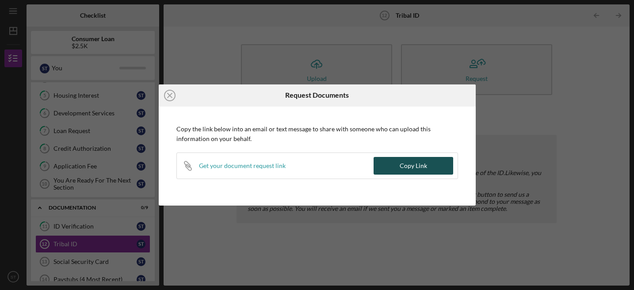
click at [408, 164] on div "Copy Link" at bounding box center [413, 166] width 27 height 18
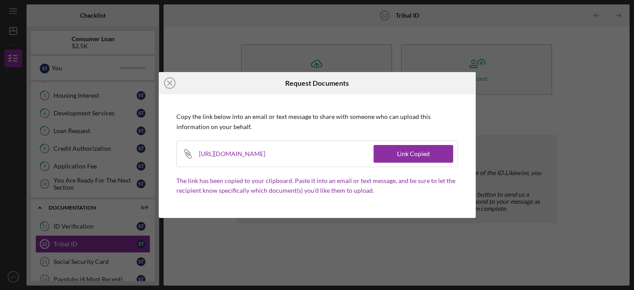
click at [168, 84] on icon "Icon/Close" at bounding box center [170, 83] width 22 height 22
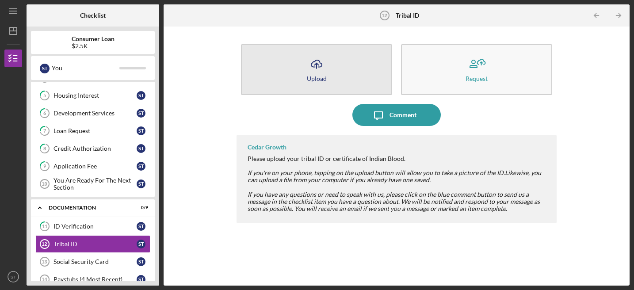
click at [321, 66] on icon "Icon/Upload" at bounding box center [317, 64] width 22 height 22
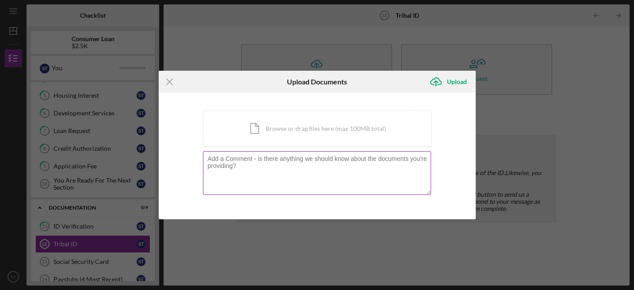
click at [311, 159] on textarea at bounding box center [317, 172] width 228 height 43
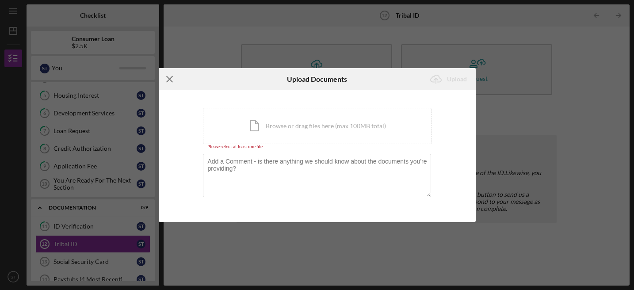
click at [167, 79] on icon "Icon/Menu Close" at bounding box center [170, 79] width 22 height 22
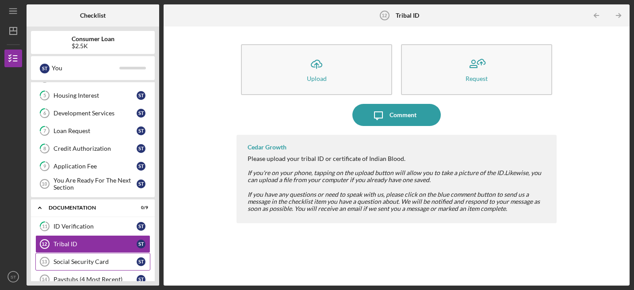
click at [89, 262] on div "Social Security Card" at bounding box center [94, 261] width 83 height 7
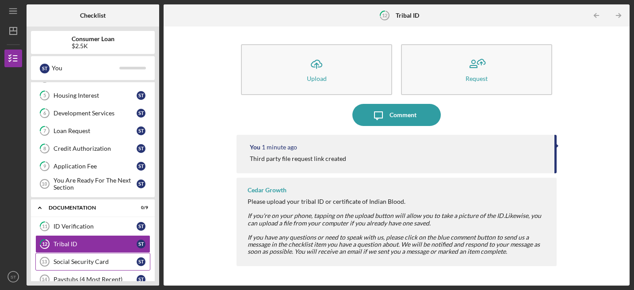
scroll to position [173, 0]
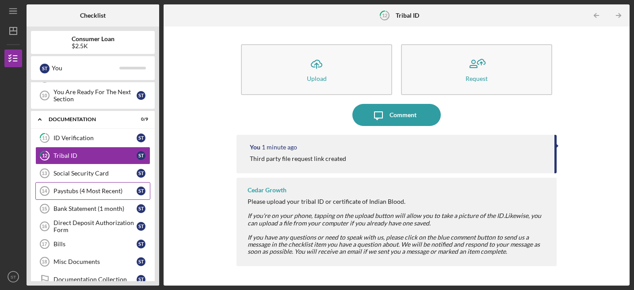
click at [92, 191] on div "Paystubs (4 Most Recent)" at bounding box center [94, 190] width 83 height 7
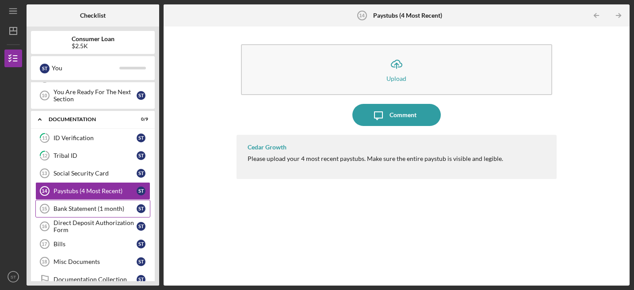
click at [94, 208] on div "Bank Statement (1 month)" at bounding box center [94, 208] width 83 height 7
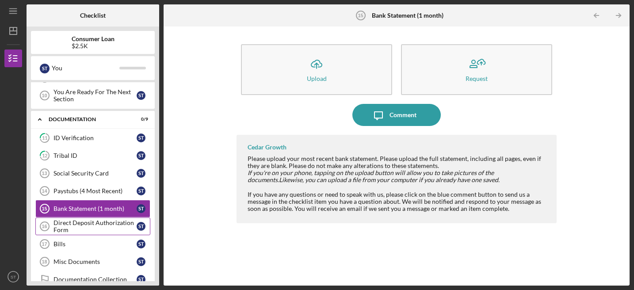
click at [98, 224] on div "Direct Deposit Authorization Form" at bounding box center [94, 226] width 83 height 14
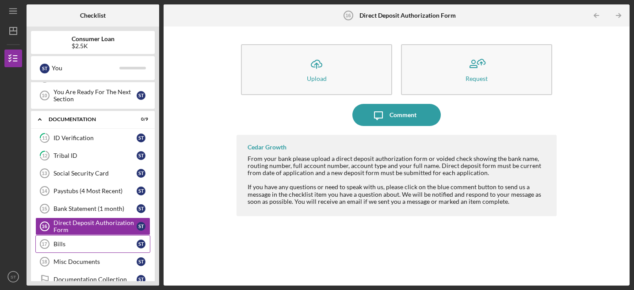
click at [96, 242] on div "Bills" at bounding box center [94, 244] width 83 height 7
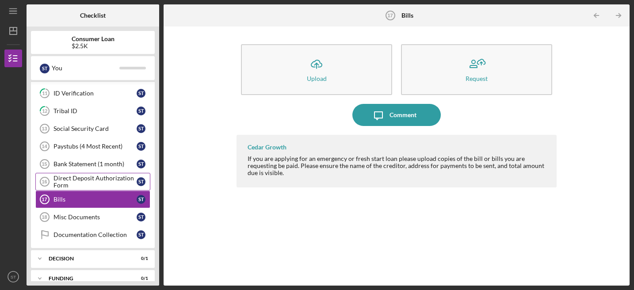
scroll to position [248, 0]
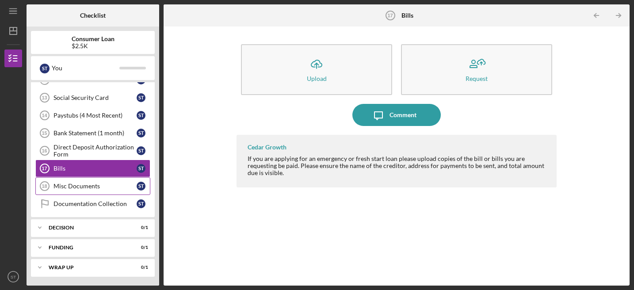
click at [100, 183] on div "Misc Documents" at bounding box center [94, 186] width 83 height 7
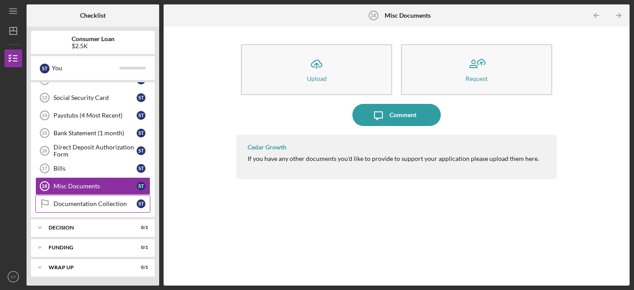
click at [100, 205] on div "Documentation Collection" at bounding box center [94, 203] width 83 height 7
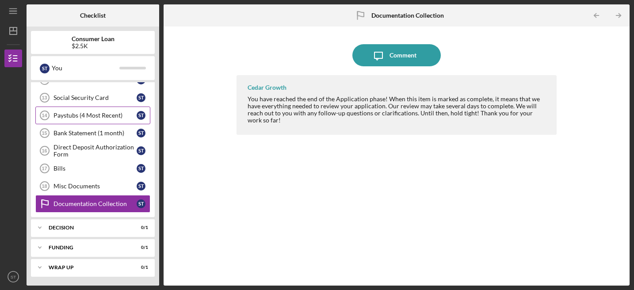
scroll to position [160, 0]
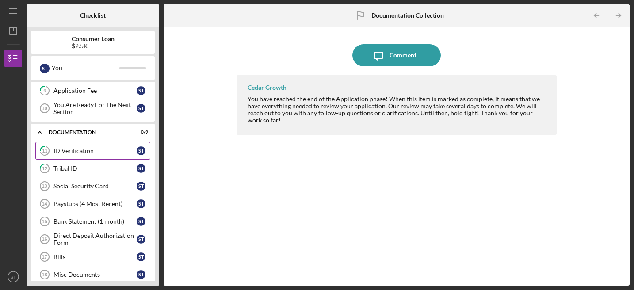
click at [87, 150] on div "ID Verification" at bounding box center [94, 150] width 83 height 7
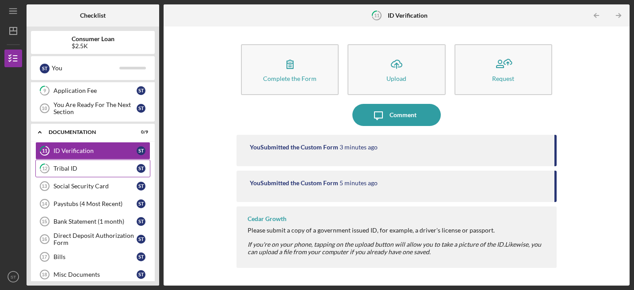
click at [95, 165] on div "Tribal ID" at bounding box center [94, 168] width 83 height 7
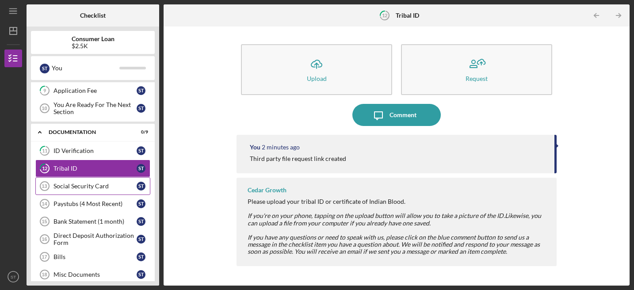
click at [91, 184] on div "Social Security Card" at bounding box center [94, 186] width 83 height 7
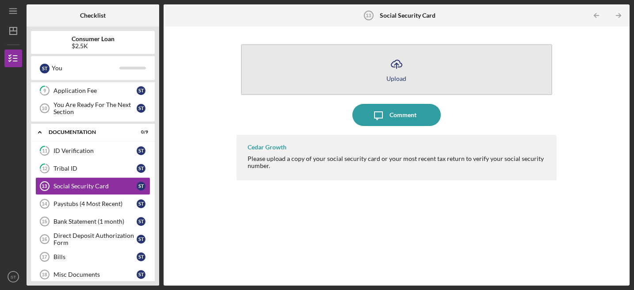
click at [396, 65] on icon "Icon/Upload" at bounding box center [397, 64] width 22 height 22
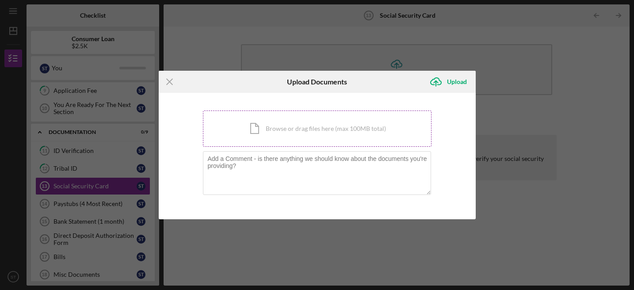
click at [353, 129] on div "Icon/Document Browse or drag files here (max 100MB total) Tap to choose files o…" at bounding box center [317, 129] width 229 height 36
click at [109, 203] on div "Icon/Menu Close Upload Documents Icon/Upload Upload You're uploading documents …" at bounding box center [317, 145] width 634 height 290
click at [168, 76] on icon "Icon/Menu Close" at bounding box center [170, 82] width 22 height 22
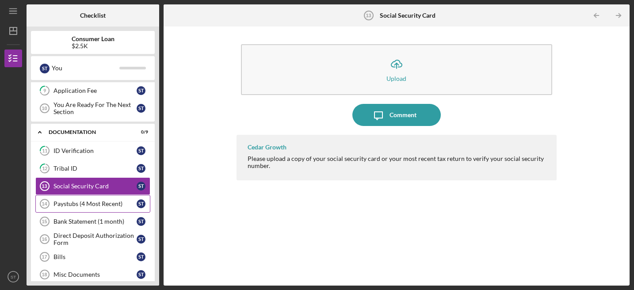
click at [104, 199] on link "Paystubs (4 Most Recent) 14 Paystubs (4 Most Recent) S T" at bounding box center [92, 204] width 115 height 18
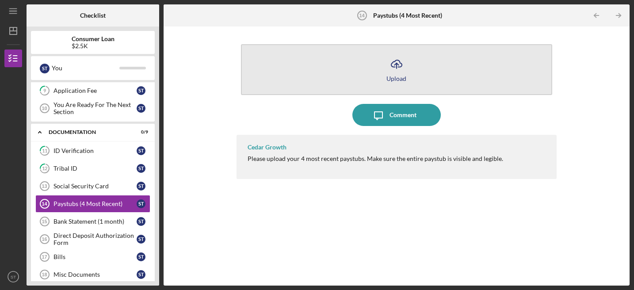
click at [399, 64] on icon "Icon/Upload" at bounding box center [397, 64] width 22 height 22
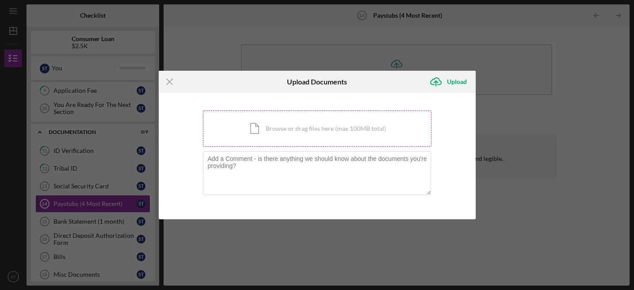
click at [355, 131] on div "Icon/Document Browse or drag files here (max 100MB total) Tap to choose files o…" at bounding box center [317, 129] width 229 height 36
click at [170, 81] on line at bounding box center [170, 82] width 6 height 6
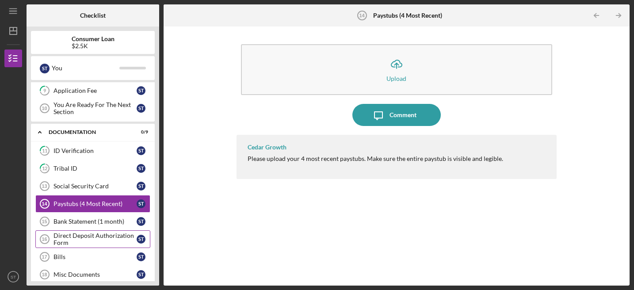
click at [126, 241] on div "Direct Deposit Authorization Form" at bounding box center [94, 239] width 83 height 14
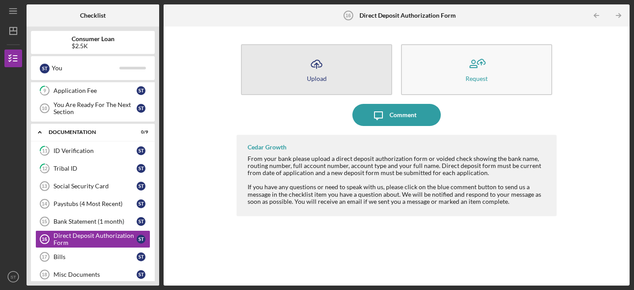
click at [319, 70] on icon "Icon/Upload" at bounding box center [317, 64] width 22 height 22
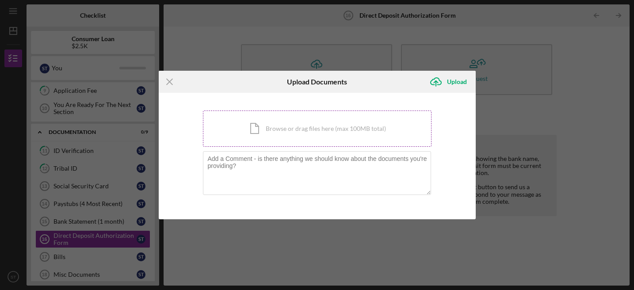
click at [298, 130] on div "Icon/Document Browse or drag files here (max 100MB total) Tap to choose files o…" at bounding box center [317, 129] width 229 height 36
click at [171, 81] on icon "Icon/Menu Close" at bounding box center [170, 82] width 22 height 22
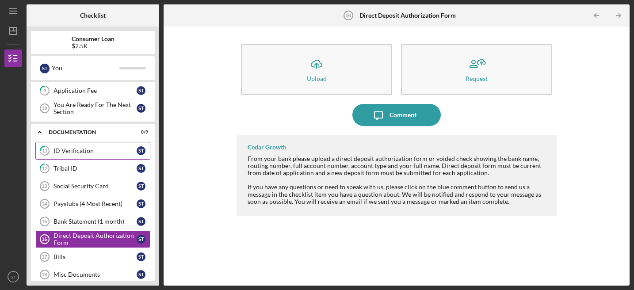
click at [100, 153] on div "ID Verification" at bounding box center [94, 150] width 83 height 7
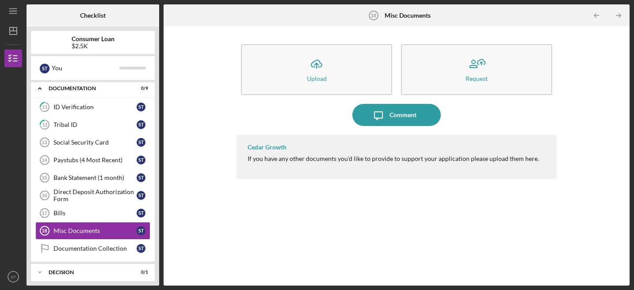
scroll to position [248, 0]
